Goal: Contribute content: Add original content to the website for others to see

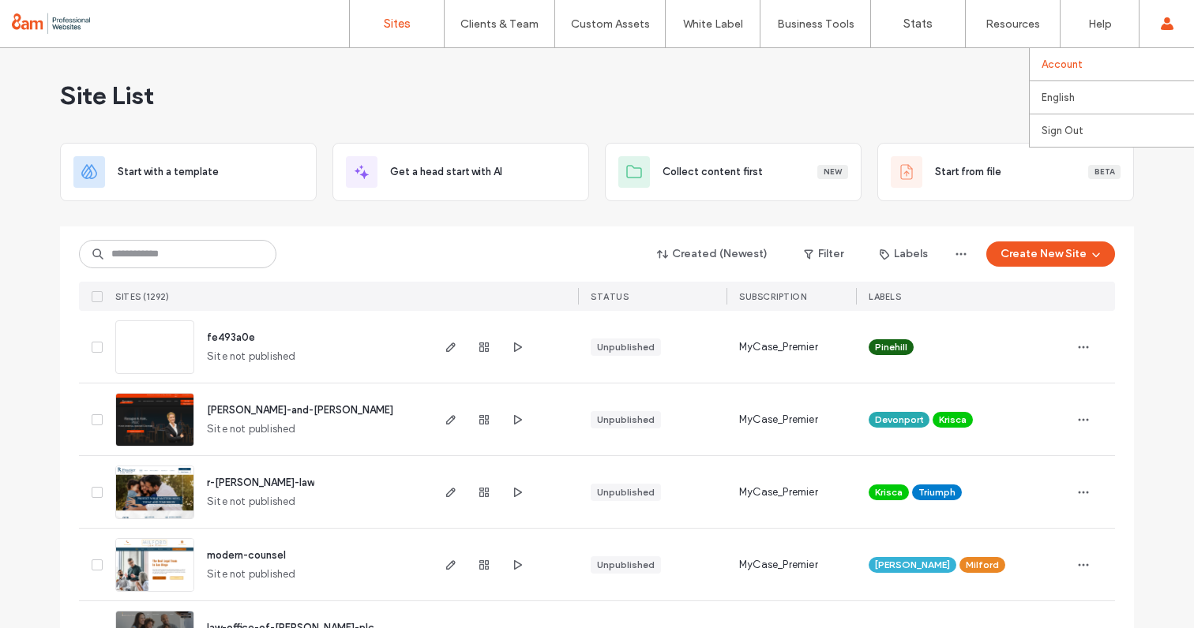
click at [1061, 67] on label "Account" at bounding box center [1061, 64] width 41 height 12
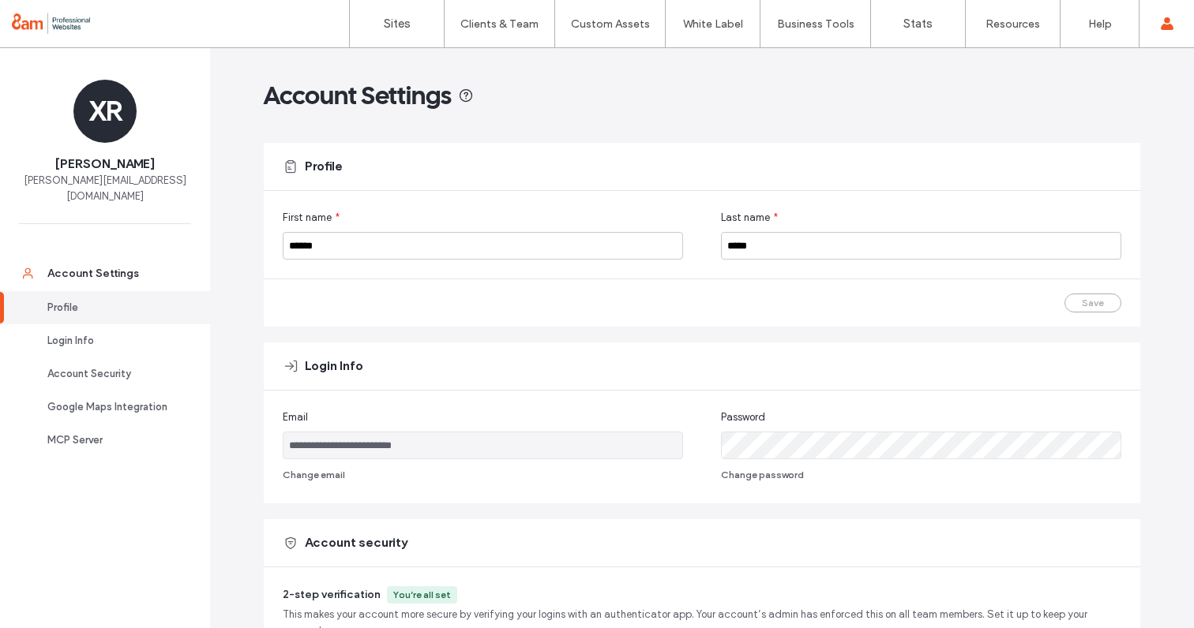
click at [69, 29] on div at bounding box center [101, 23] width 179 height 25
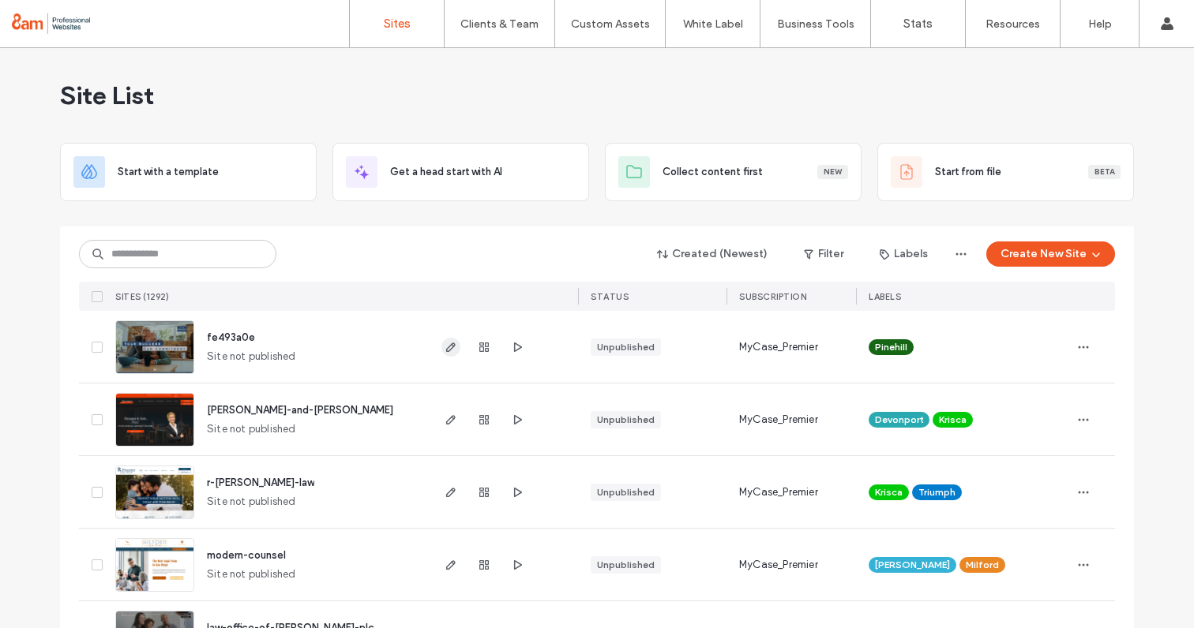
click at [444, 349] on icon "button" at bounding box center [450, 347] width 13 height 13
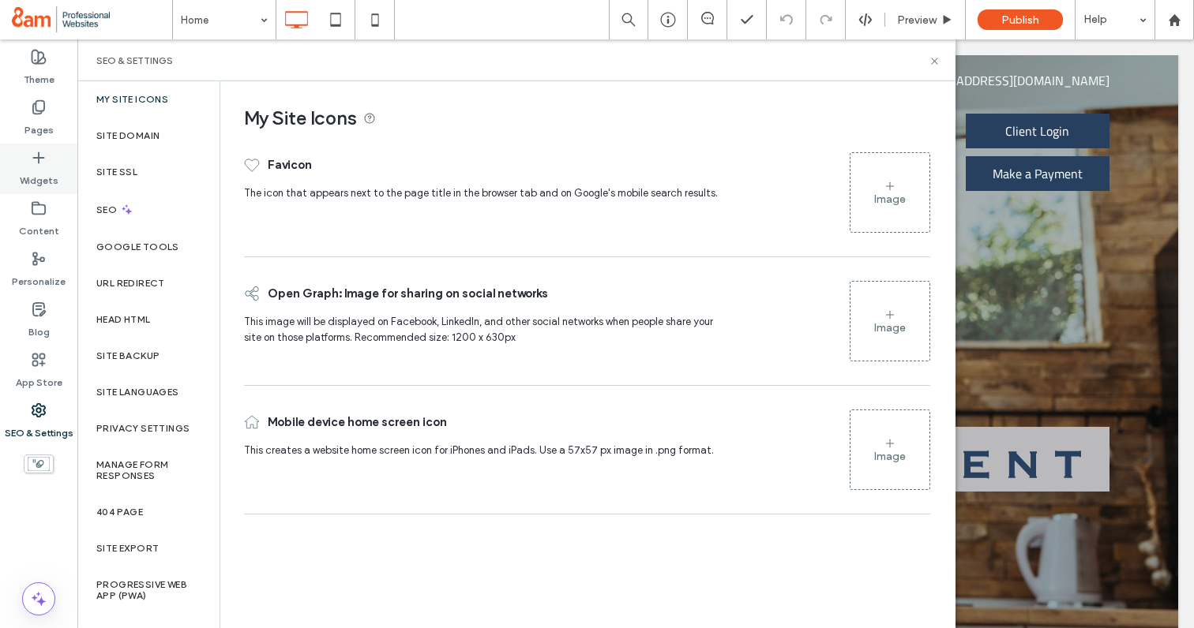
click at [39, 156] on use at bounding box center [38, 157] width 10 height 10
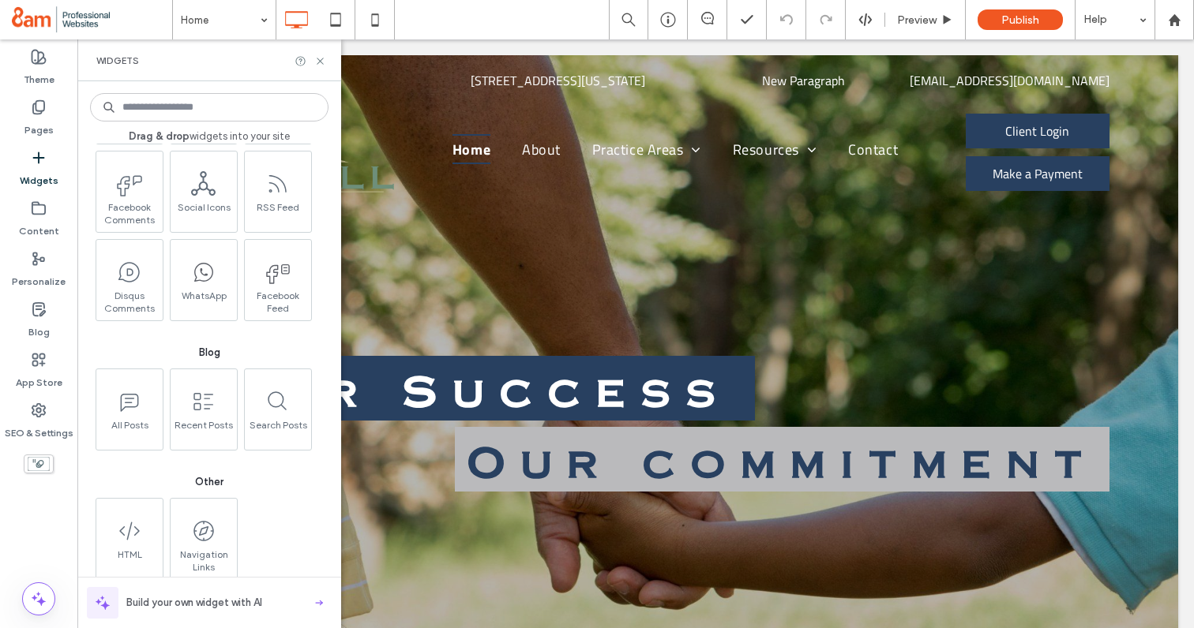
scroll to position [2469, 0]
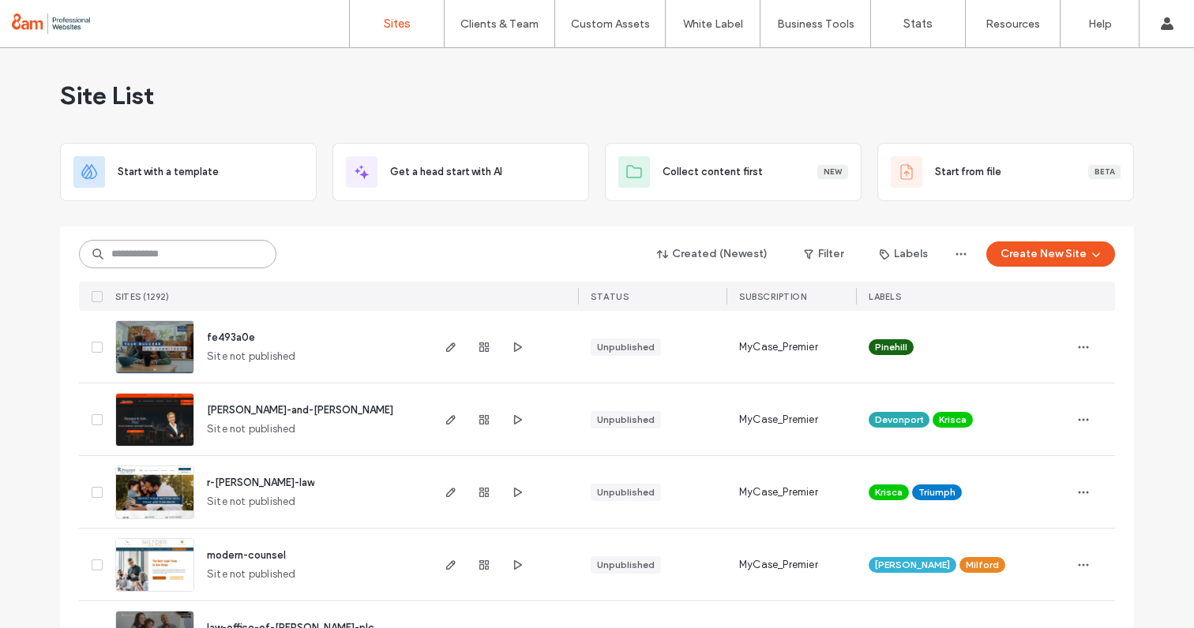
click at [166, 251] on input at bounding box center [177, 254] width 197 height 28
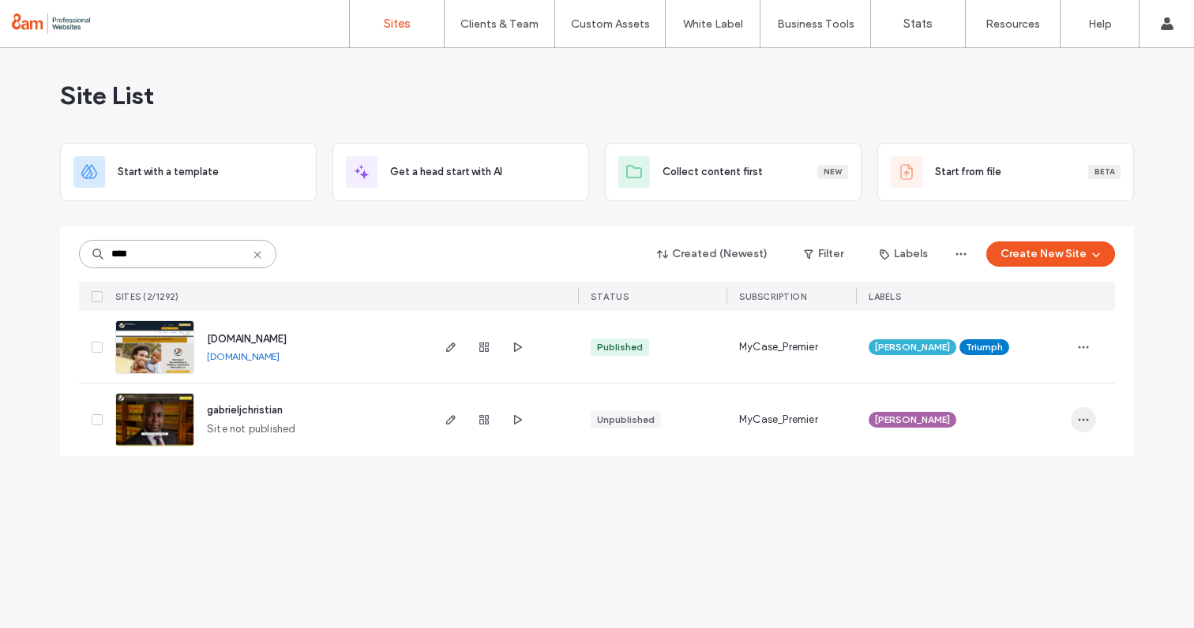
type input "****"
click at [1084, 418] on icon "button" at bounding box center [1083, 420] width 13 height 13
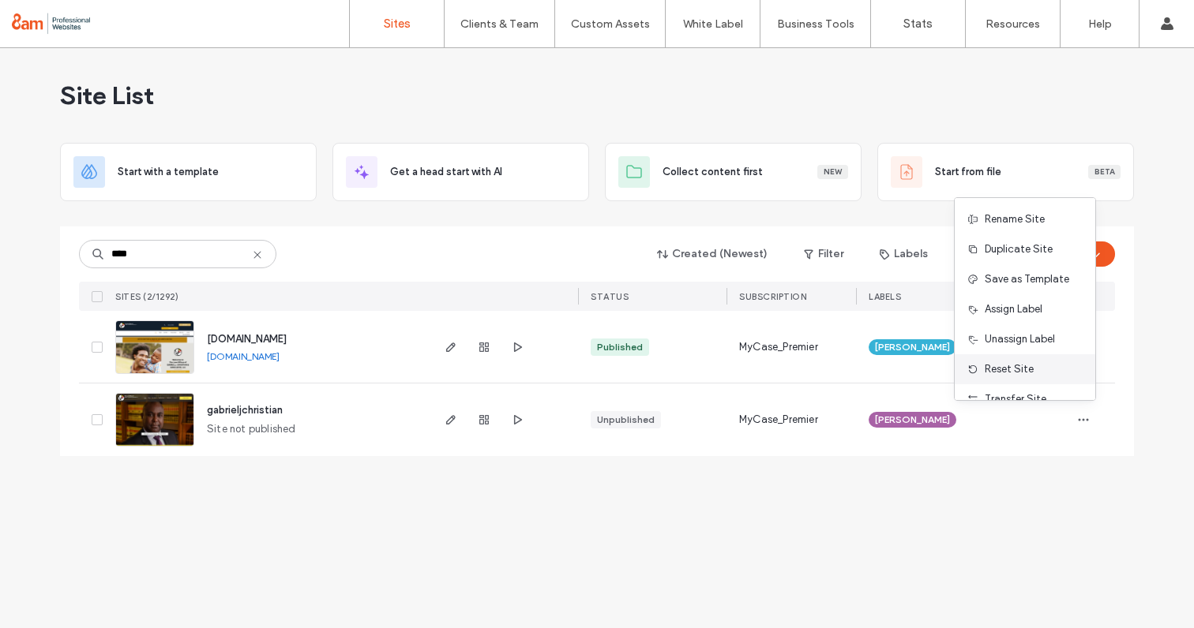
scroll to position [81, 0]
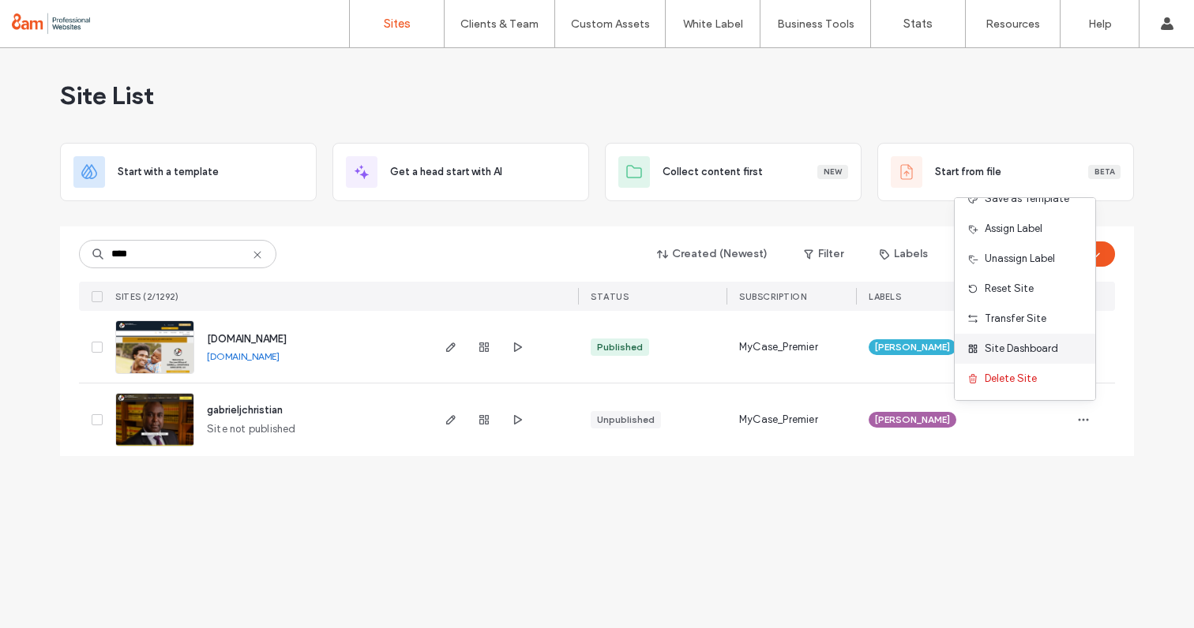
click at [997, 344] on span "Site Dashboard" at bounding box center [1020, 349] width 73 height 16
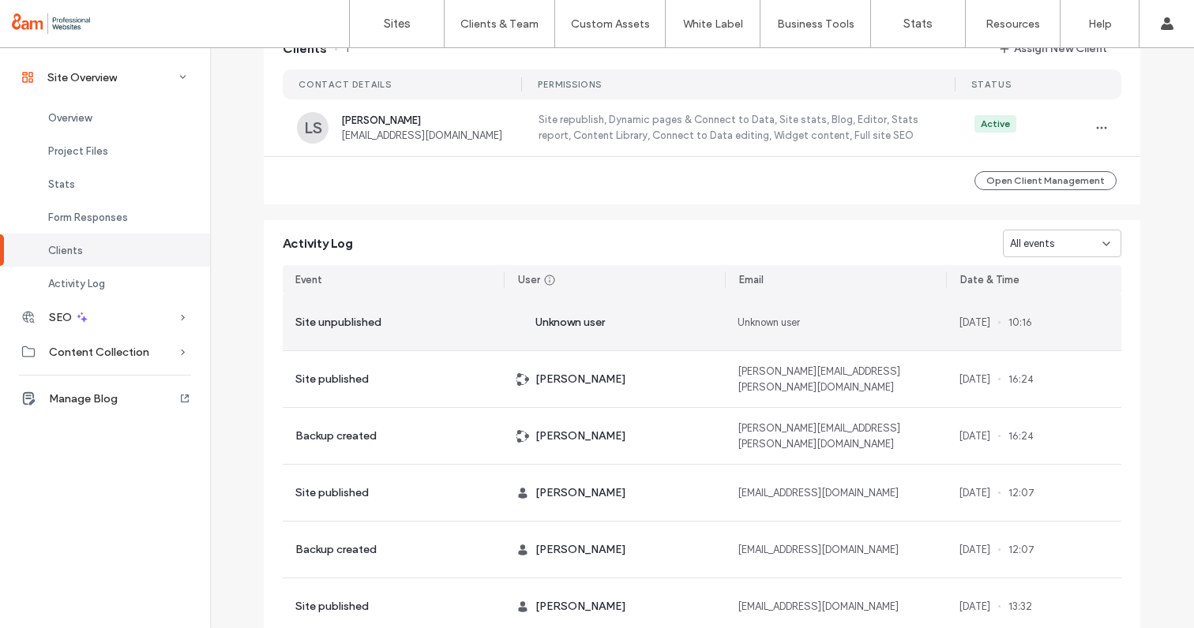
scroll to position [988, 0]
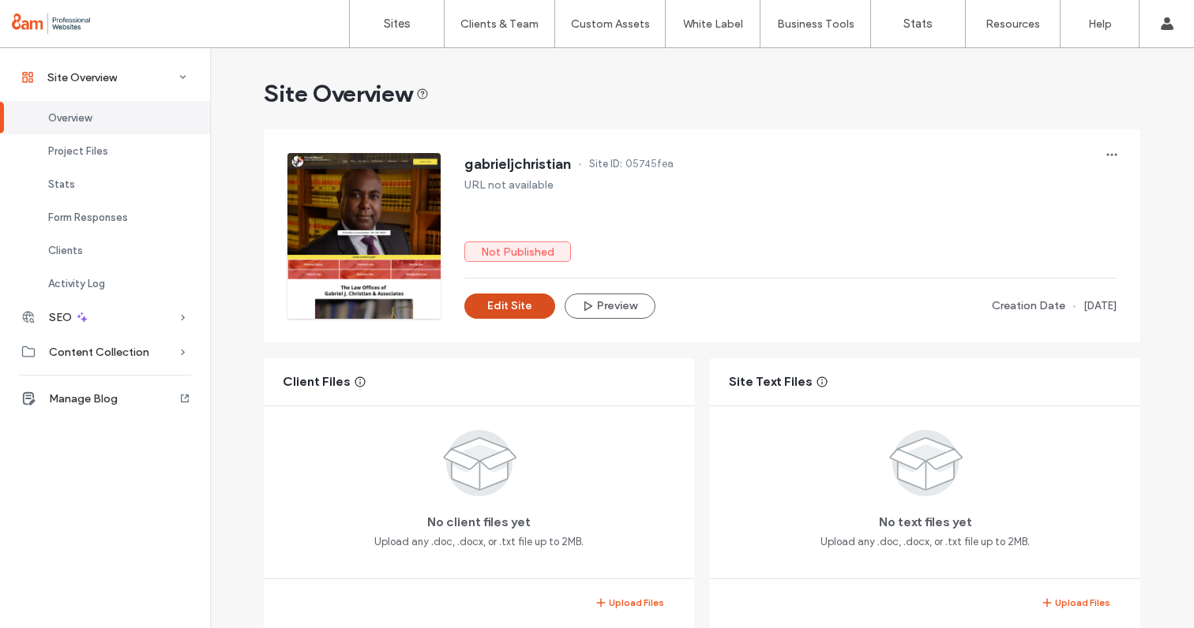
click at [518, 312] on button "Edit Site" at bounding box center [509, 306] width 91 height 25
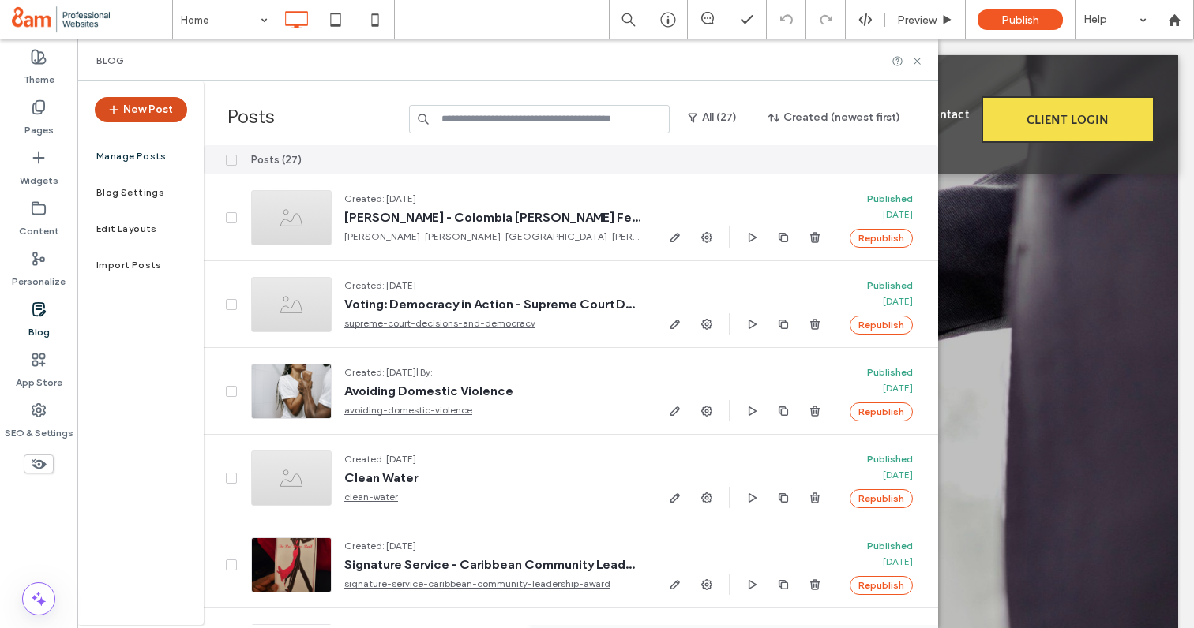
click at [165, 112] on button "New Post" at bounding box center [141, 109] width 92 height 25
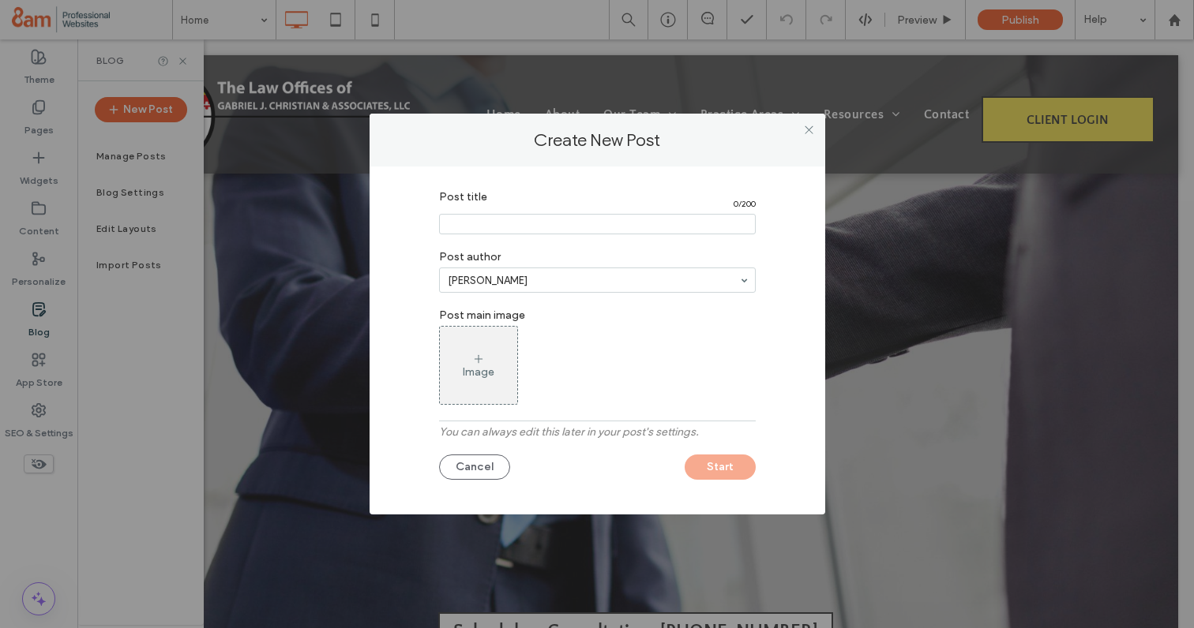
click at [602, 199] on label "Post title" at bounding box center [594, 198] width 310 height 17
click at [595, 224] on input "Post title" at bounding box center [597, 224] width 317 height 21
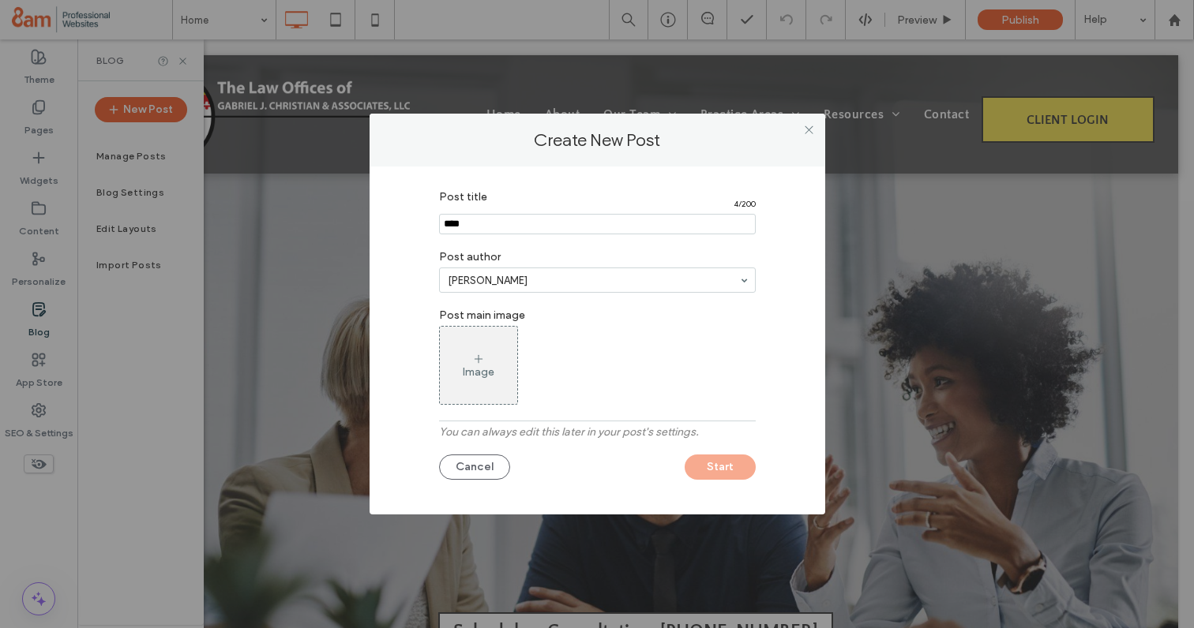
type input "****"
click at [707, 468] on button "Start" at bounding box center [719, 467] width 71 height 25
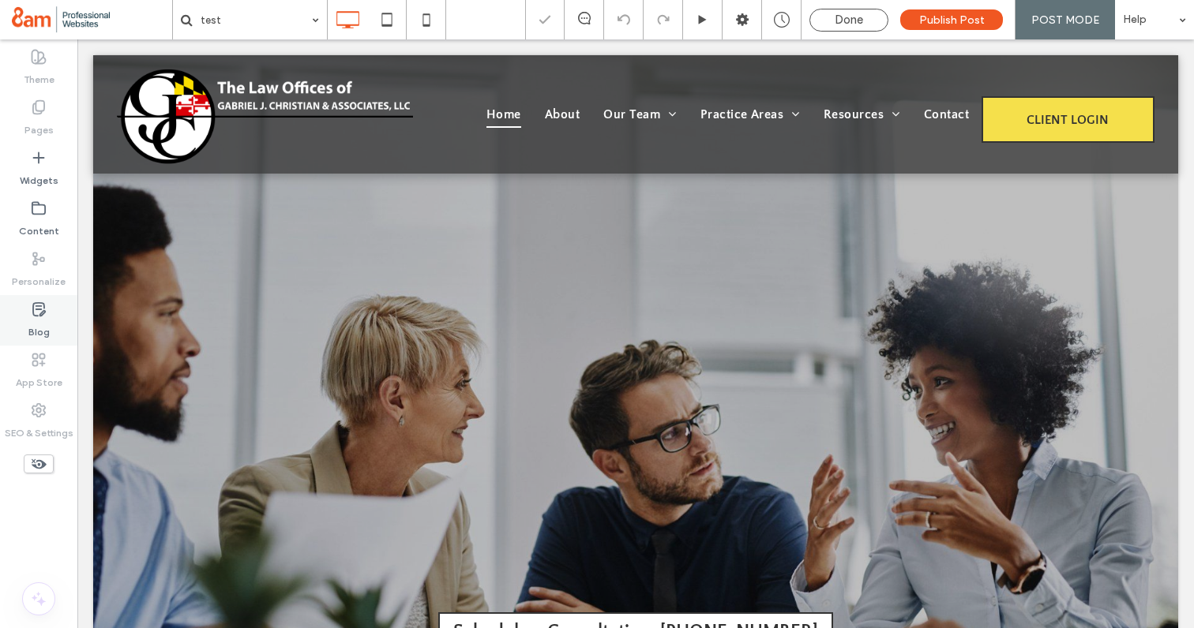
click at [46, 316] on icon at bounding box center [39, 310] width 16 height 16
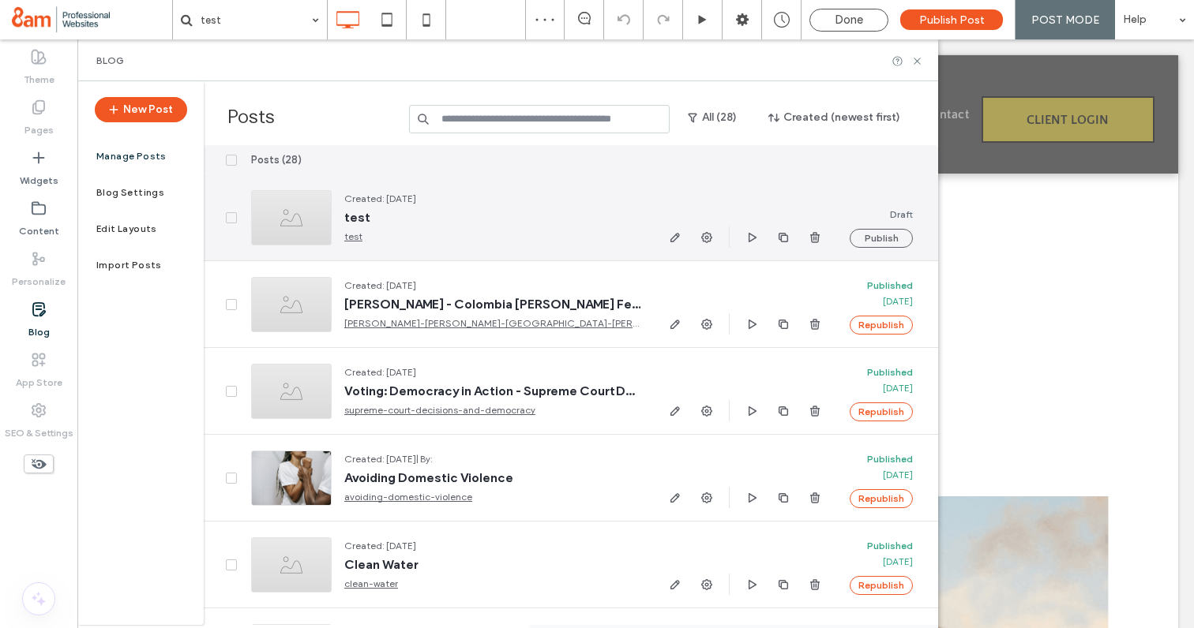
scroll to position [393, 0]
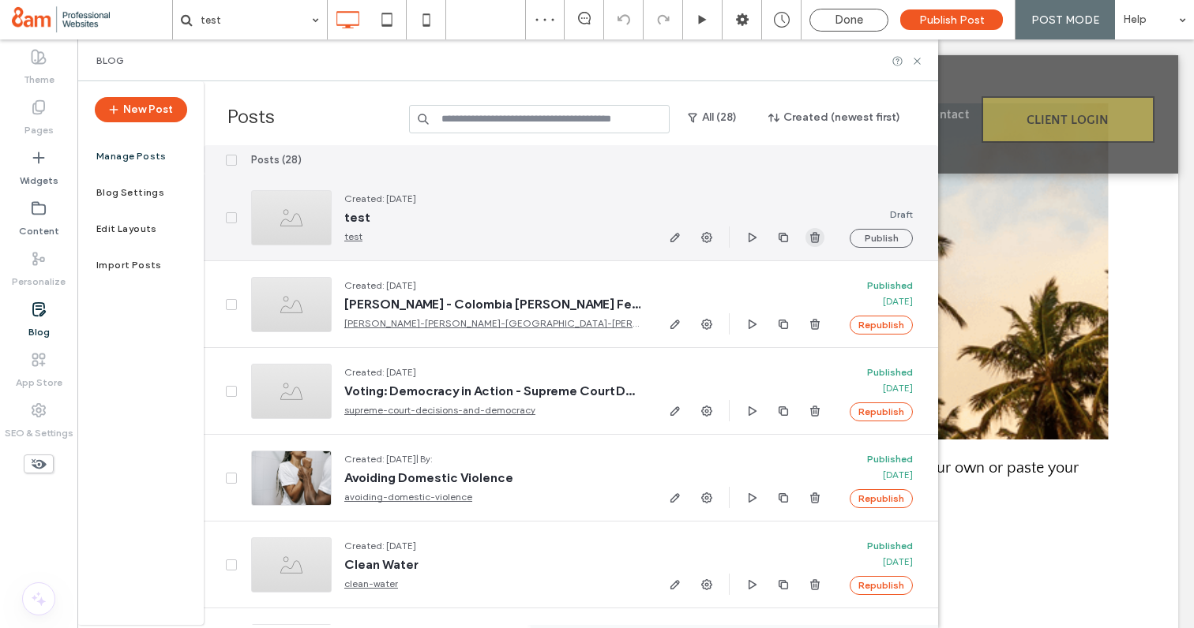
click at [815, 239] on use "button" at bounding box center [814, 237] width 9 height 10
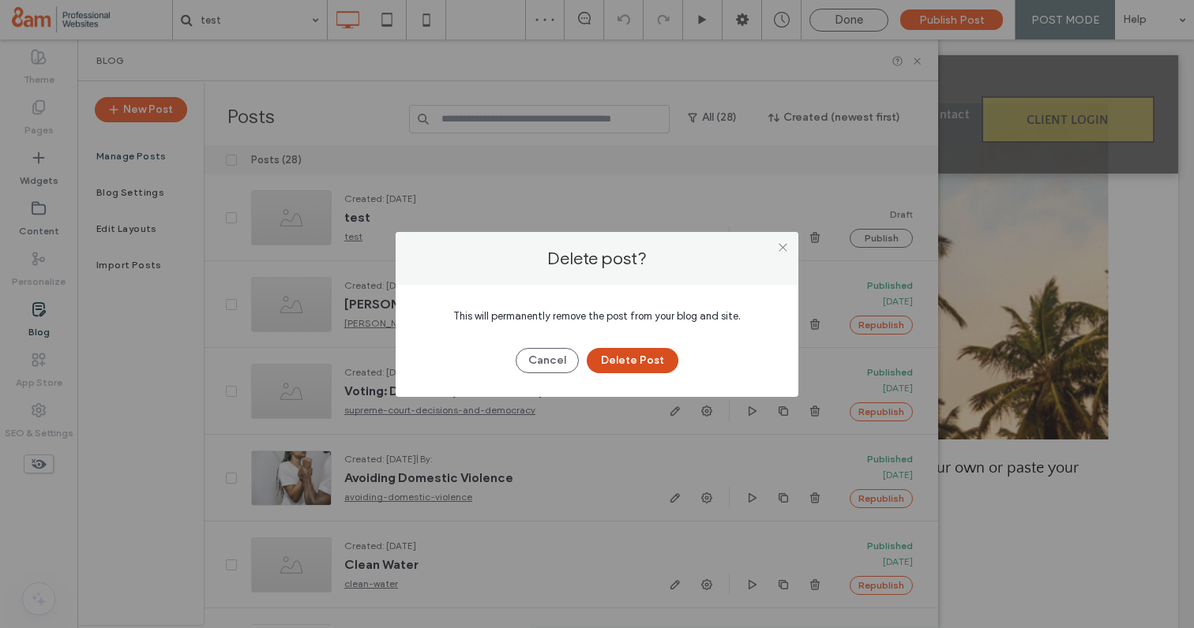
click at [621, 359] on button "Delete Post" at bounding box center [633, 360] width 92 height 25
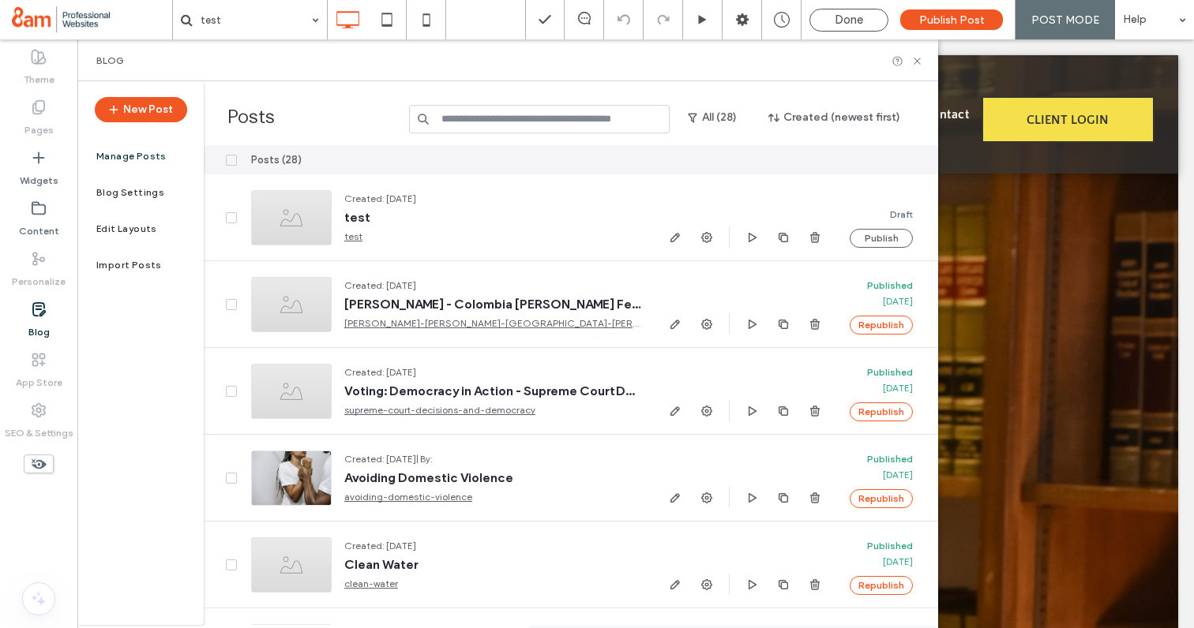
scroll to position [0, 0]
